Goal: Register for event/course

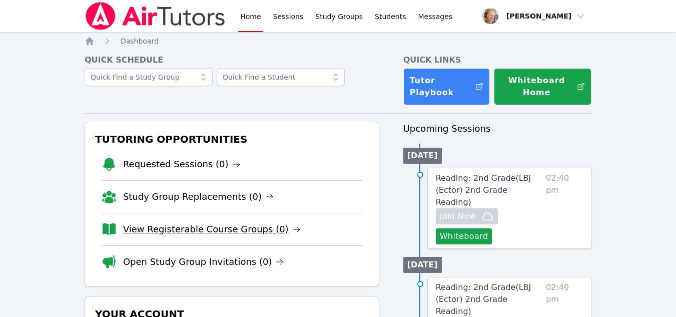
click at [256, 232] on link "View Registerable Course Groups (0)" at bounding box center [212, 229] width 178 height 14
click at [234, 234] on link "View Registerable Course Groups (0)" at bounding box center [212, 229] width 178 height 14
click at [151, 235] on link "View Registerable Course Groups (0)" at bounding box center [212, 229] width 178 height 14
click at [169, 228] on link "View Registerable Course Groups (0)" at bounding box center [212, 229] width 178 height 14
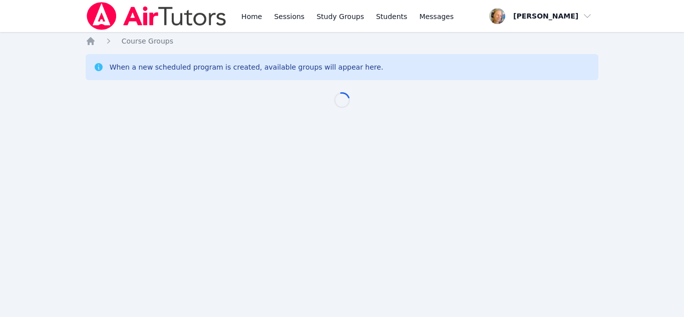
click at [169, 228] on div "Home Sessions Study Groups Students Messages Open user menu Marie Steinberg Ope…" at bounding box center [342, 158] width 684 height 317
